Goal: Task Accomplishment & Management: Complete application form

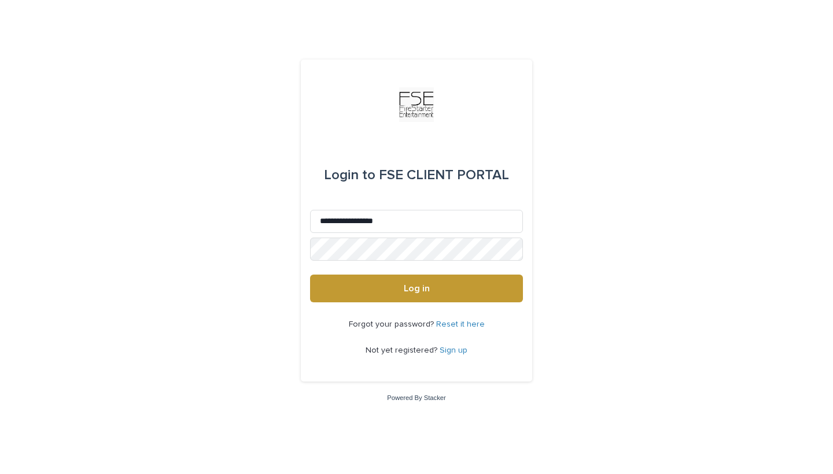
type input "**********"
click at [416, 289] on button "Log in" at bounding box center [416, 289] width 213 height 28
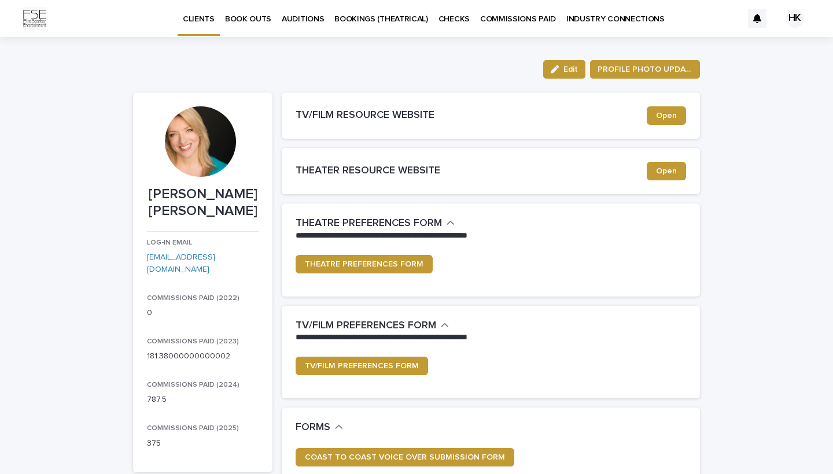
click at [253, 21] on p "BOOK OUTS" at bounding box center [248, 12] width 46 height 24
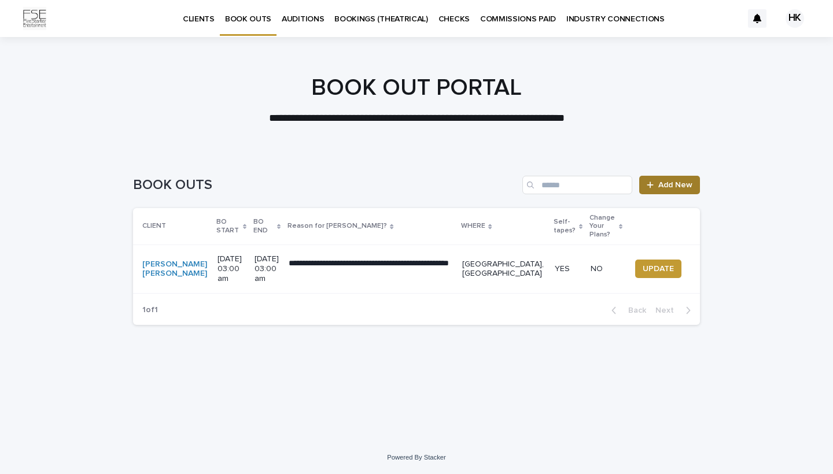
click at [673, 180] on link "Add New" at bounding box center [669, 185] width 61 height 19
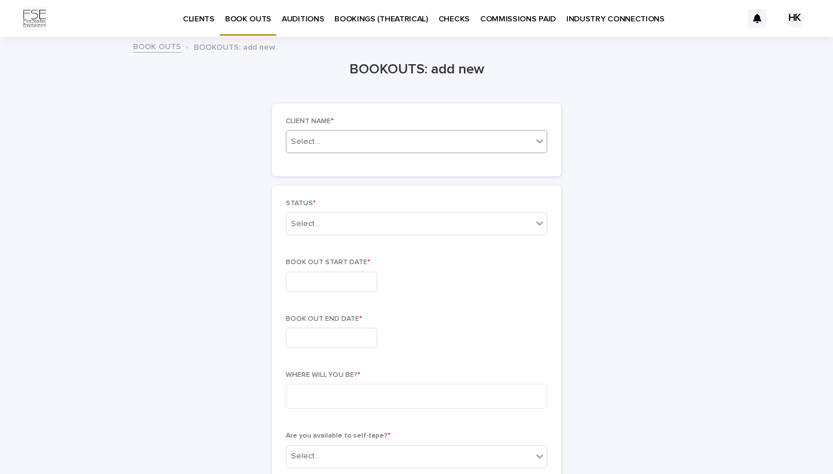
click at [544, 138] on icon at bounding box center [540, 141] width 12 height 12
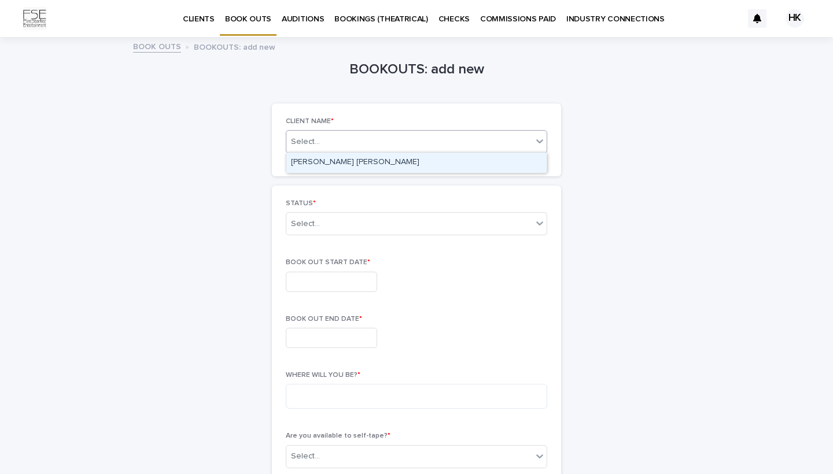
click at [459, 160] on div "Heather Patterson King" at bounding box center [416, 163] width 260 height 20
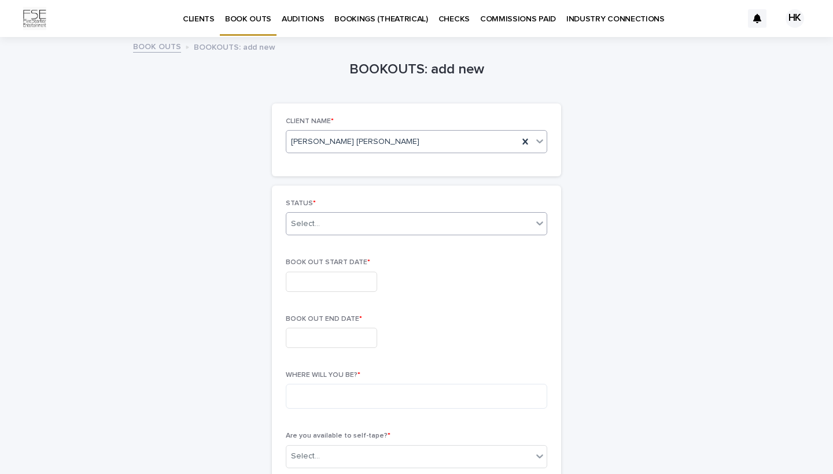
click at [540, 224] on icon at bounding box center [539, 224] width 7 height 4
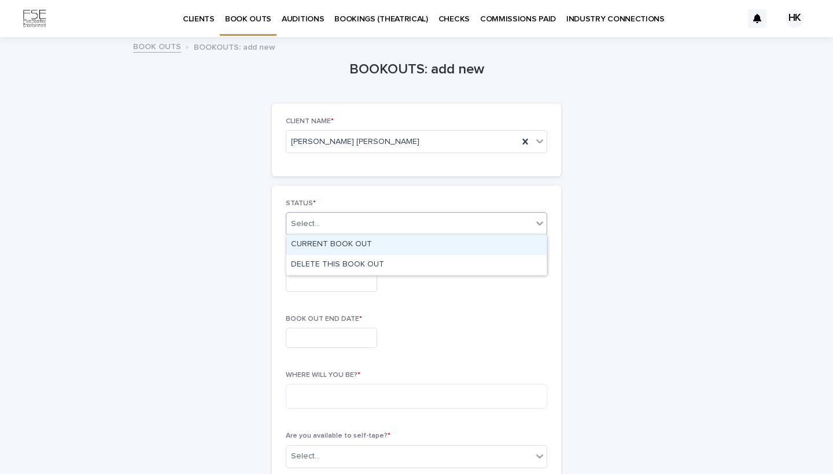
click at [392, 241] on div "CURRENT BOOK OUT" at bounding box center [416, 245] width 260 height 20
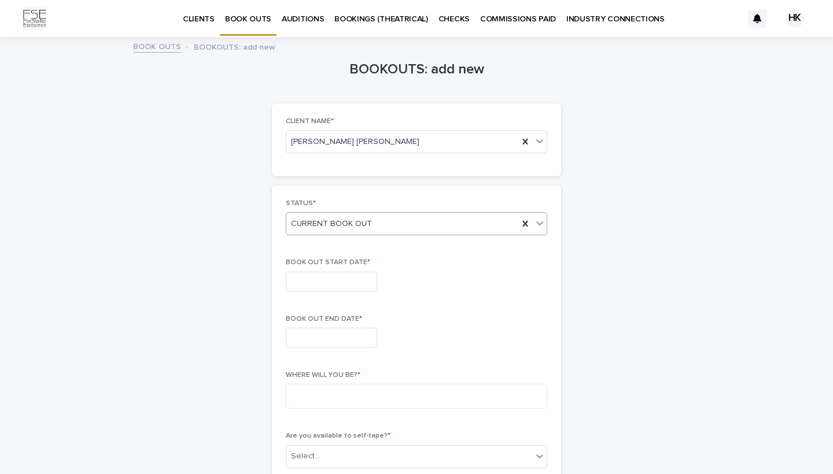
click at [323, 281] on input "text" at bounding box center [331, 282] width 91 height 20
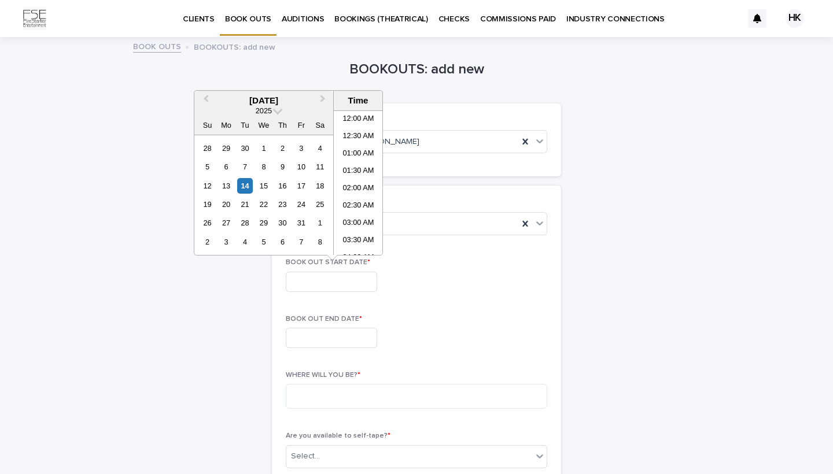
scroll to position [457, 0]
click at [241, 222] on div "28" at bounding box center [245, 223] width 16 height 16
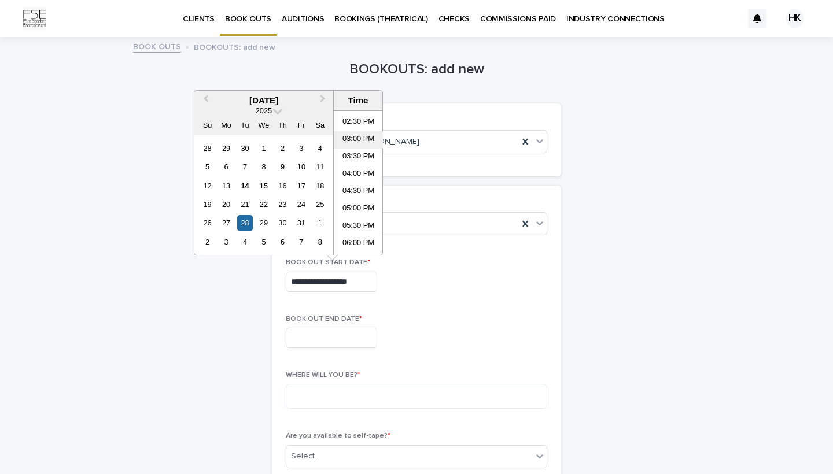
scroll to position [502, 0]
click at [353, 202] on li "05:00 PM" at bounding box center [358, 207] width 49 height 17
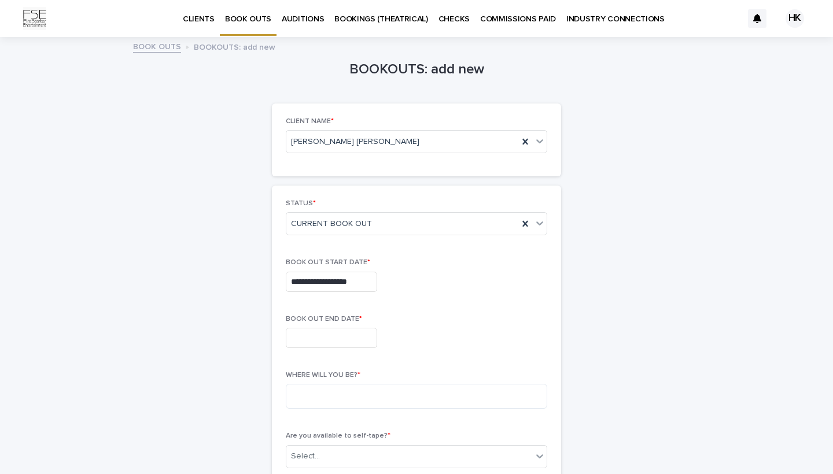
type input "**********"
click at [337, 336] on input "text" at bounding box center [331, 338] width 91 height 20
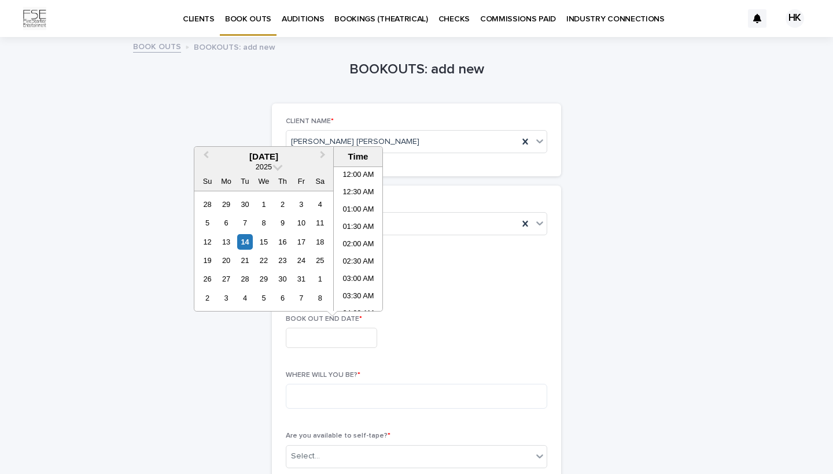
scroll to position [457, 0]
click at [298, 297] on div "7" at bounding box center [301, 298] width 16 height 16
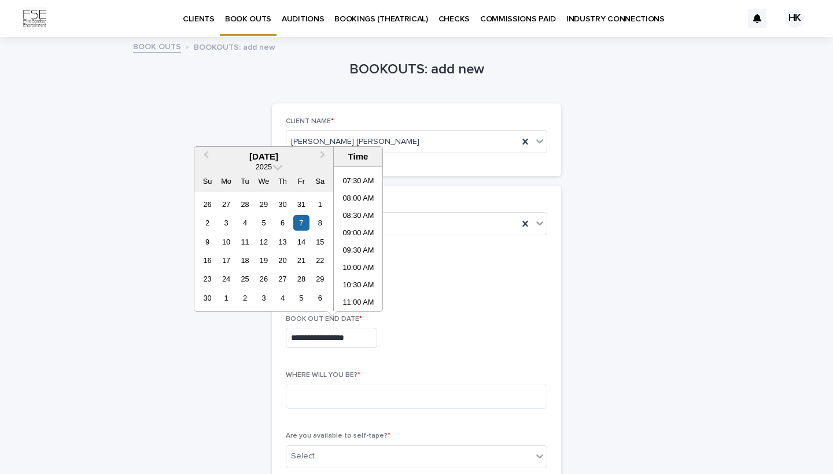
scroll to position [250, 0]
click at [357, 197] on li "08:00 AM" at bounding box center [358, 203] width 49 height 17
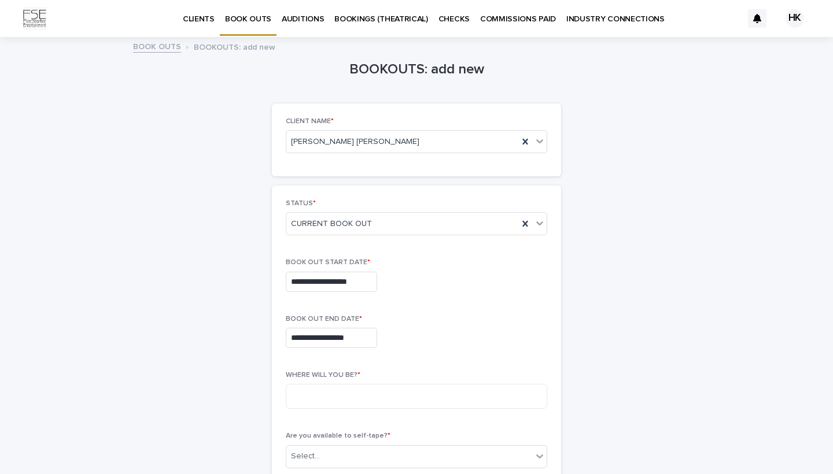
type input "**********"
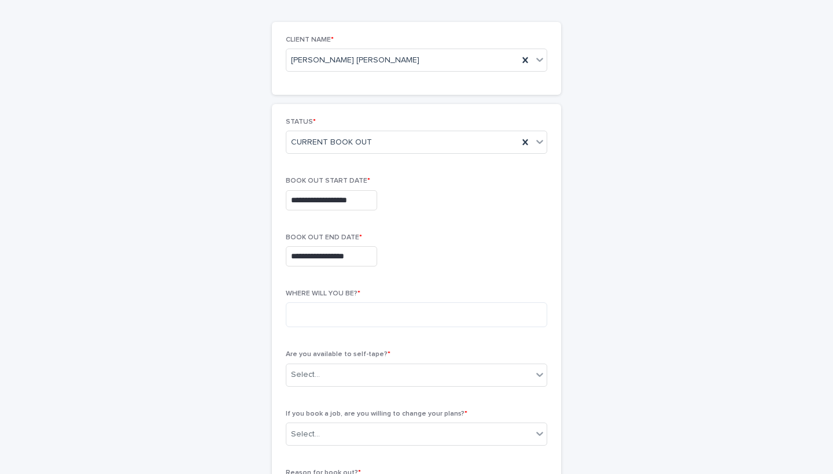
scroll to position [90, 0]
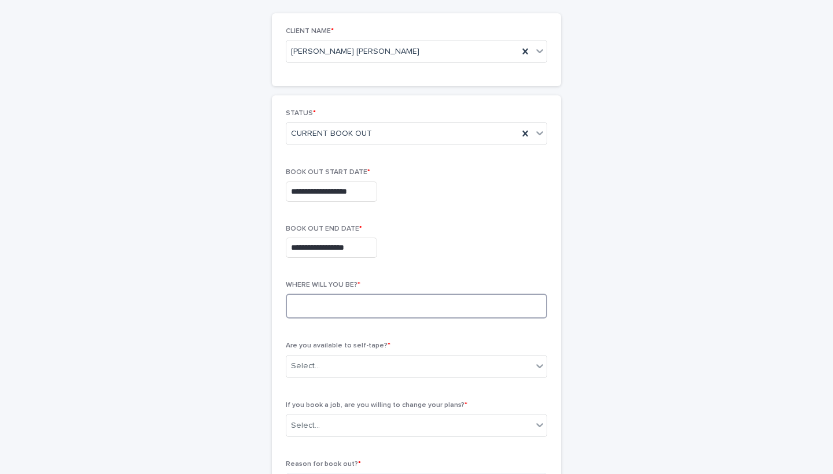
click at [404, 300] on textarea at bounding box center [416, 306] width 261 height 25
type textarea "*****"
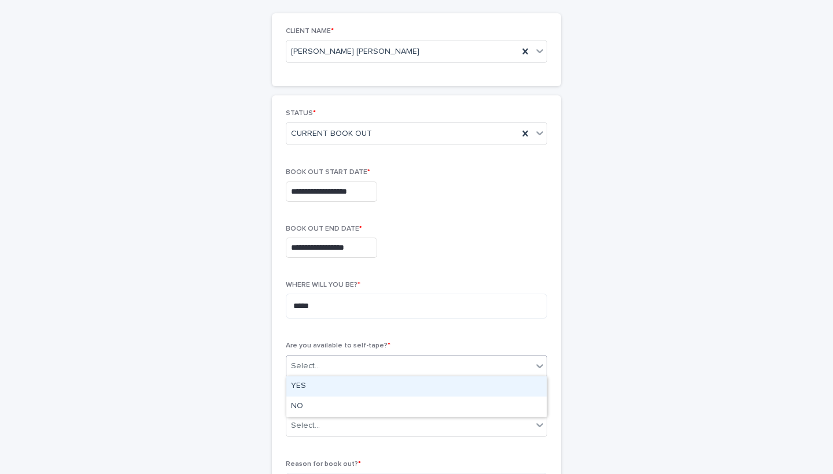
click at [540, 362] on icon at bounding box center [540, 366] width 12 height 12
click at [325, 389] on div "YES" at bounding box center [416, 387] width 260 height 20
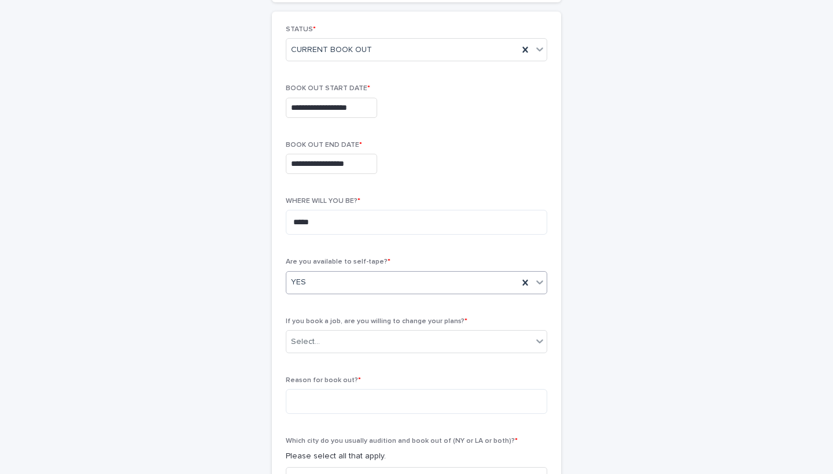
scroll to position [220, 0]
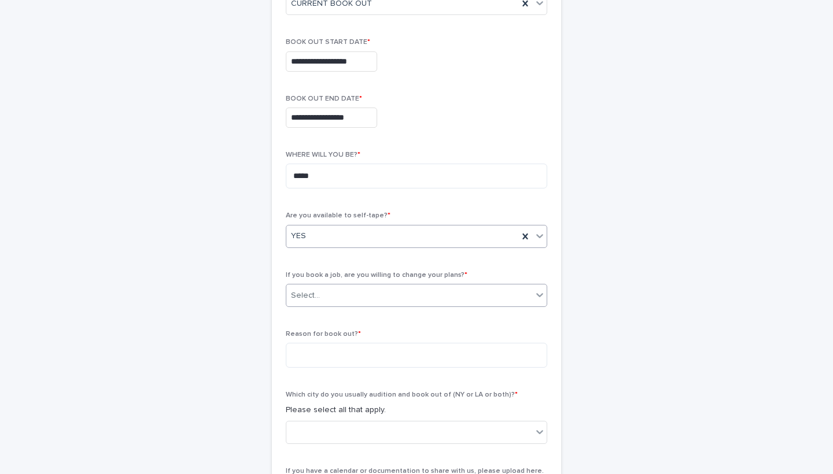
click at [537, 290] on icon at bounding box center [540, 295] width 12 height 12
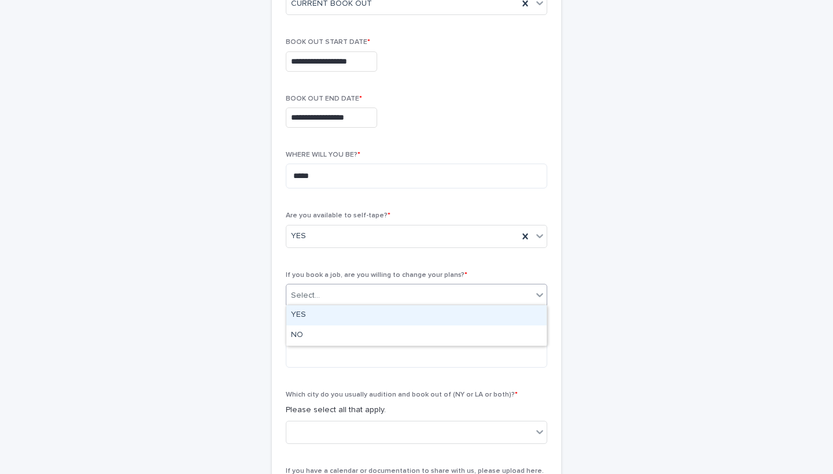
click at [308, 310] on div "YES" at bounding box center [416, 315] width 260 height 20
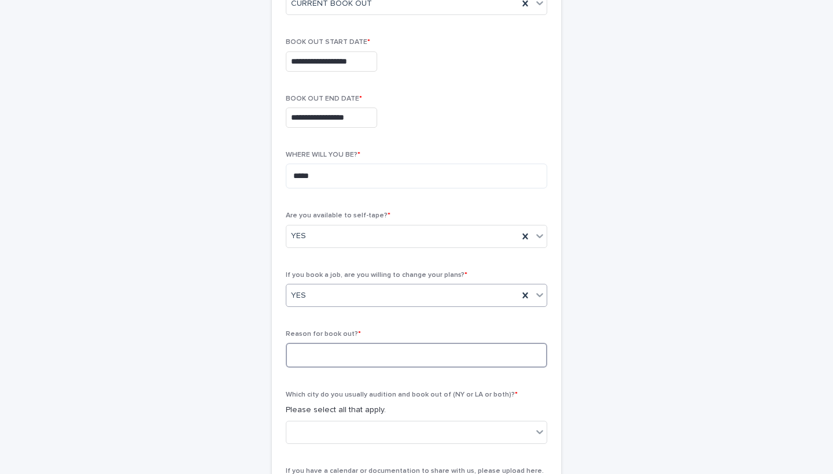
click at [304, 353] on textarea at bounding box center [416, 355] width 261 height 25
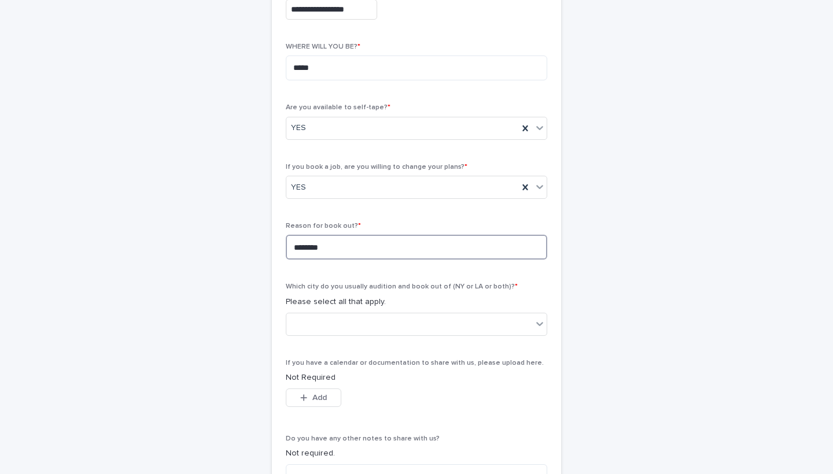
scroll to position [332, 0]
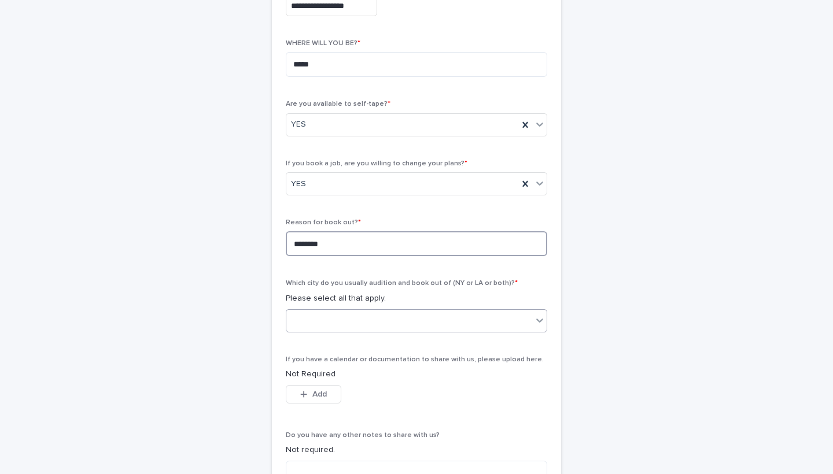
type textarea "********"
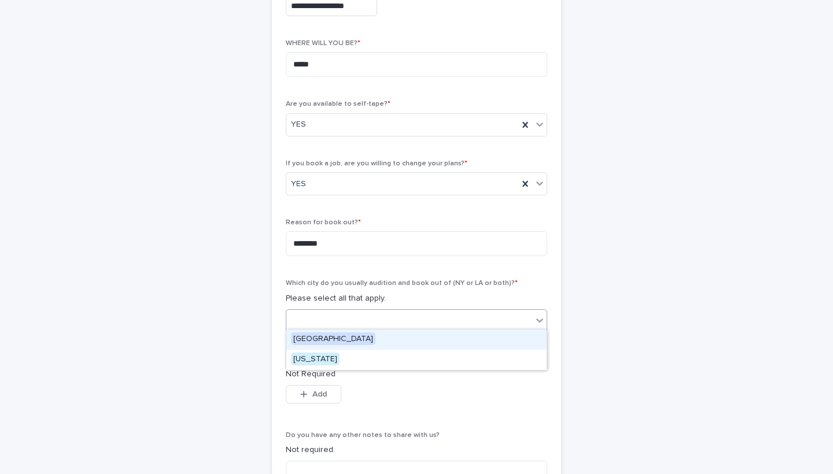
click at [397, 319] on div at bounding box center [409, 320] width 246 height 19
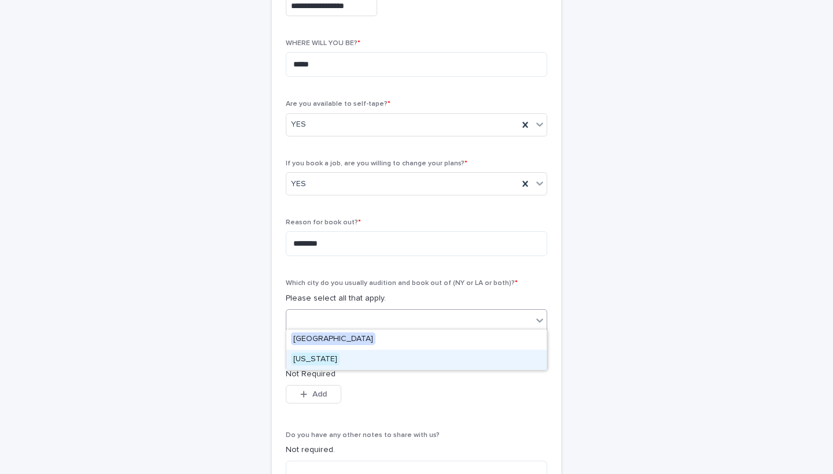
click at [367, 363] on div "New York" at bounding box center [416, 360] width 260 height 20
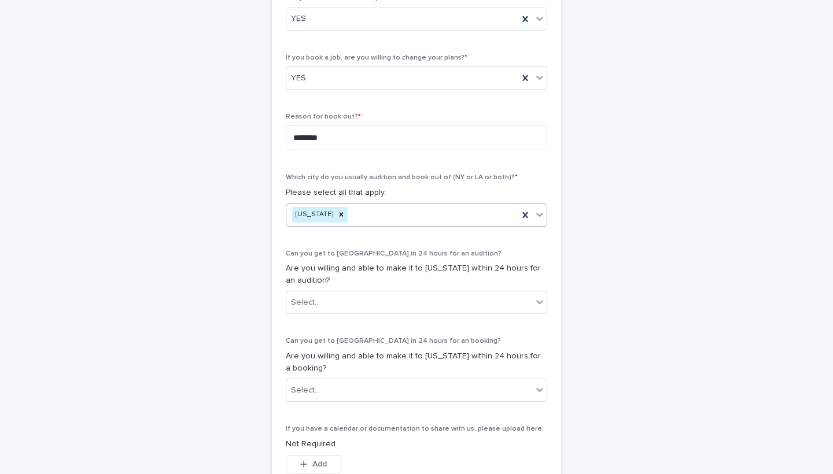
scroll to position [438, 0]
click at [540, 297] on icon at bounding box center [540, 302] width 12 height 12
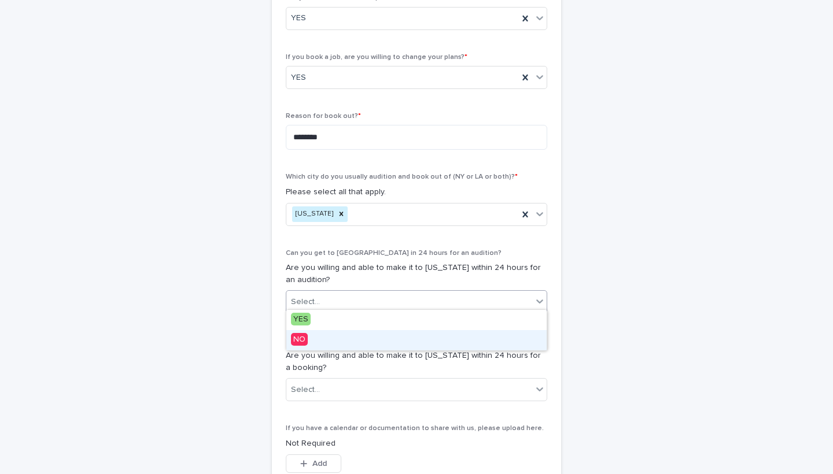
click at [300, 341] on span "NO" at bounding box center [299, 339] width 17 height 13
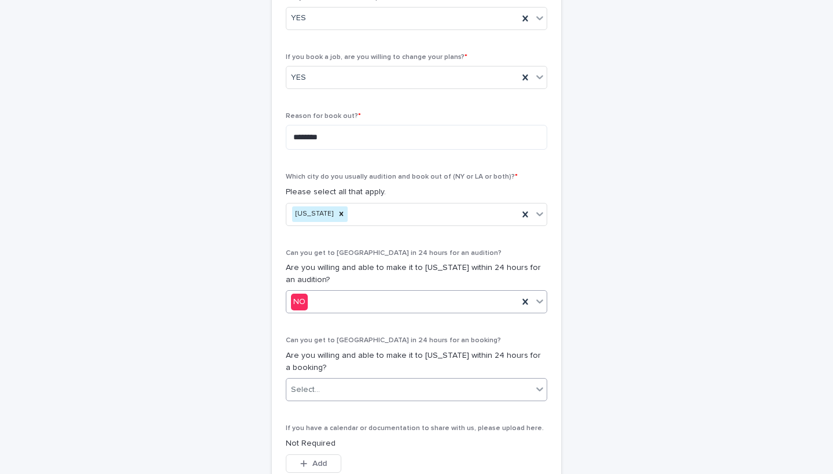
click at [538, 385] on icon at bounding box center [540, 389] width 12 height 12
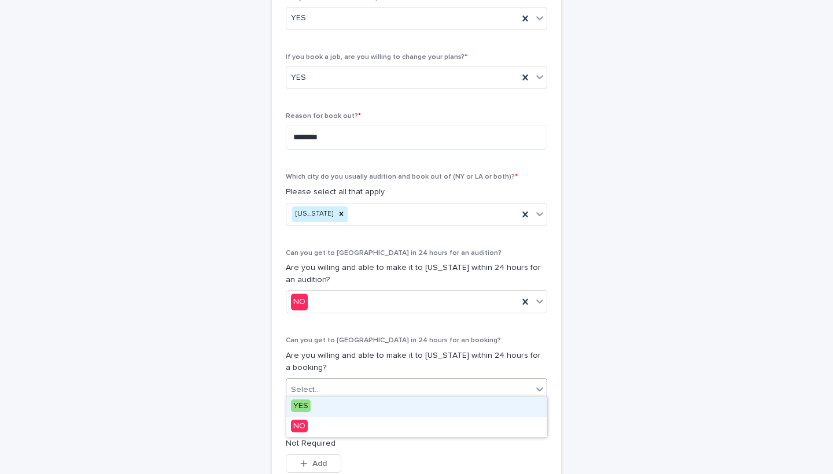
click at [304, 403] on span "YES" at bounding box center [301, 406] width 20 height 13
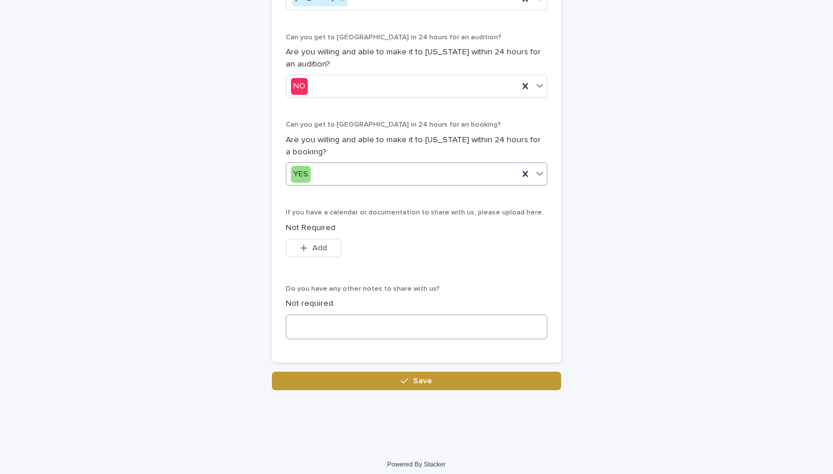
scroll to position [654, 0]
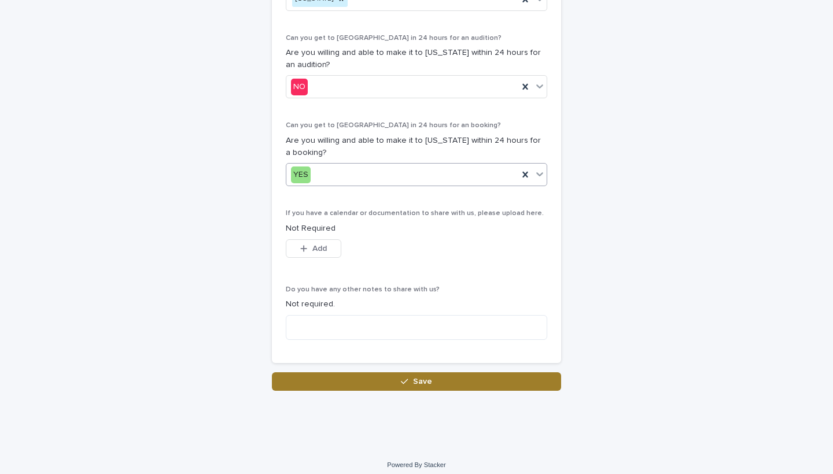
click at [405, 372] on button "Save" at bounding box center [416, 381] width 289 height 19
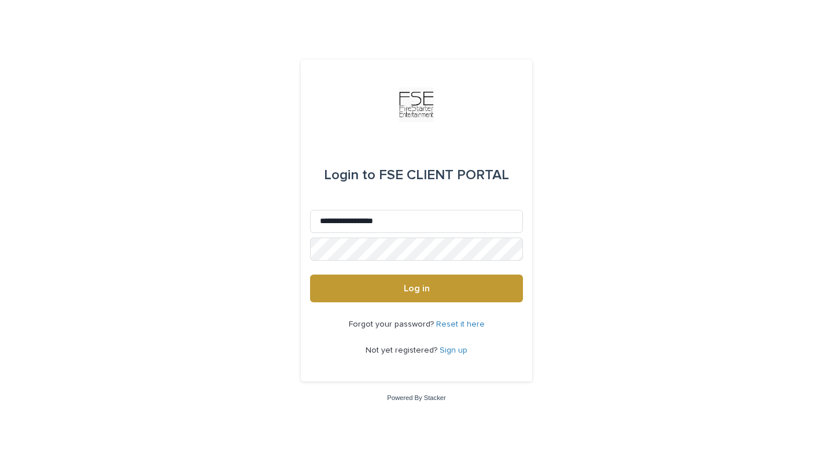
type input "**********"
click at [416, 289] on button "Log in" at bounding box center [416, 289] width 213 height 28
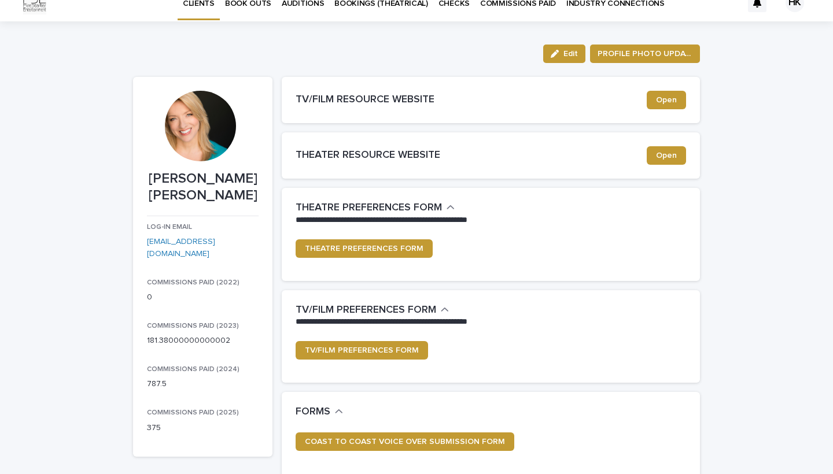
scroll to position [17, 0]
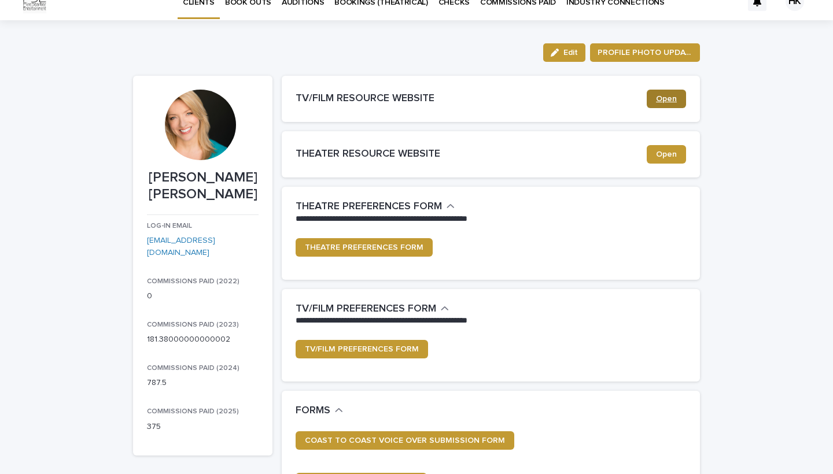
click at [661, 98] on span "Open" at bounding box center [666, 99] width 21 height 8
click at [668, 152] on span "Open" at bounding box center [666, 154] width 21 height 8
click at [670, 103] on link "Open" at bounding box center [666, 99] width 39 height 19
click at [674, 95] on span "Open" at bounding box center [666, 99] width 21 height 8
click at [667, 100] on span "Open" at bounding box center [666, 99] width 21 height 8
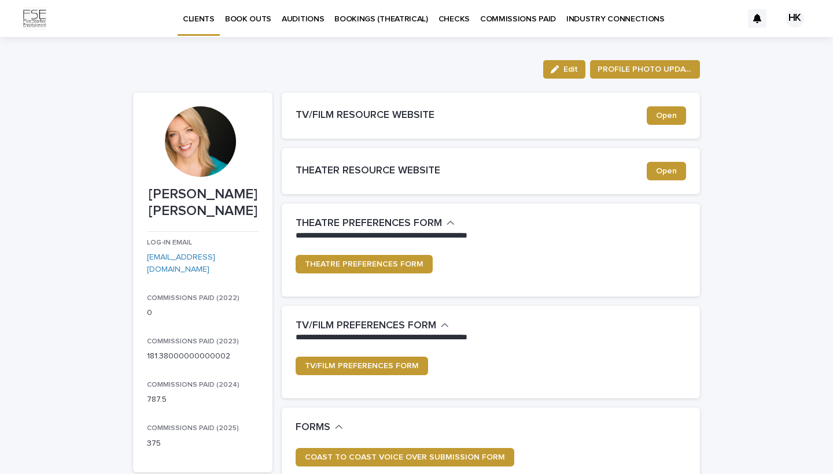
scroll to position [0, 0]
click at [668, 108] on link "Open" at bounding box center [666, 115] width 39 height 19
